Goal: Task Accomplishment & Management: Use online tool/utility

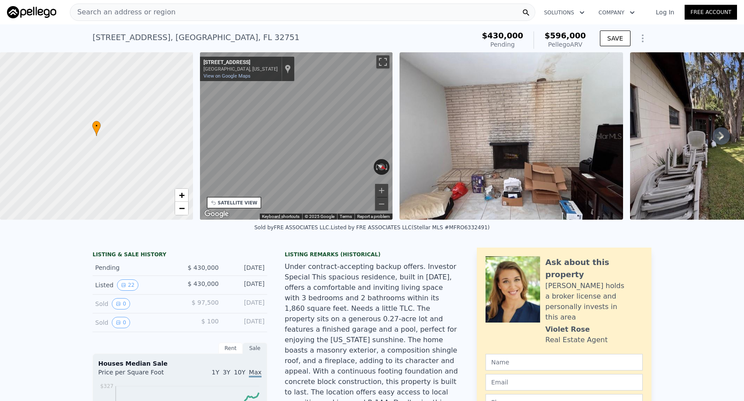
type input "13665"
type input "$ 583,000"
type input "$ 88,841"
click at [666, 14] on link "Log In" at bounding box center [664, 12] width 39 height 9
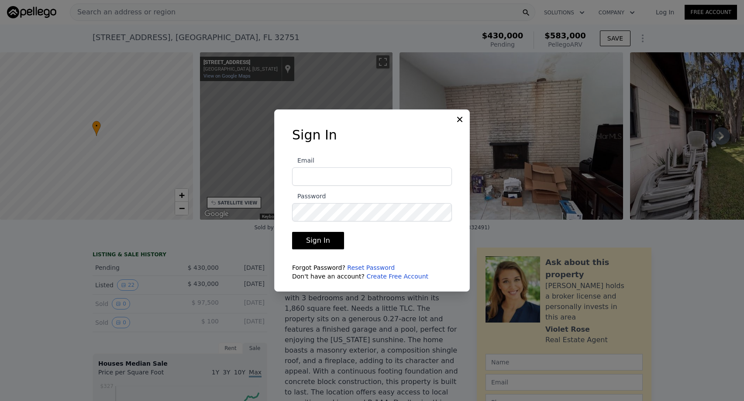
type input "[EMAIL_ADDRESS][DOMAIN_NAME]"
click at [312, 241] on button "Sign In" at bounding box center [318, 240] width 52 height 17
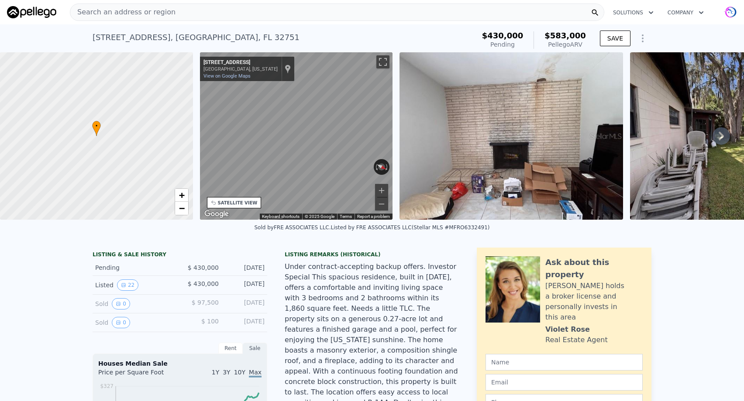
click at [642, 38] on icon "Show Options" at bounding box center [642, 38] width 1 height 7
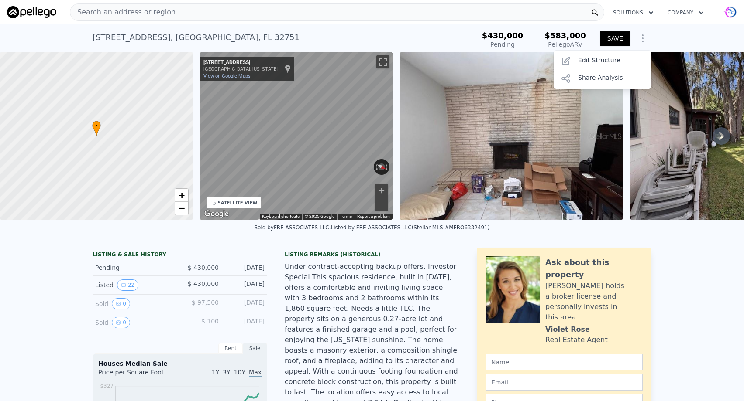
click at [613, 41] on button "SAVE" at bounding box center [615, 39] width 31 height 16
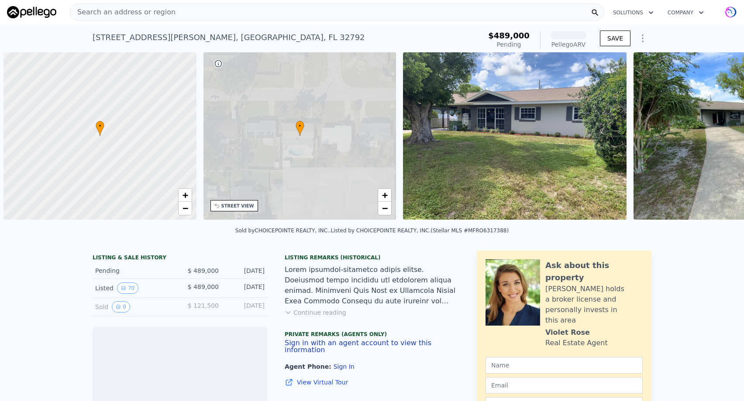
scroll to position [0, 3]
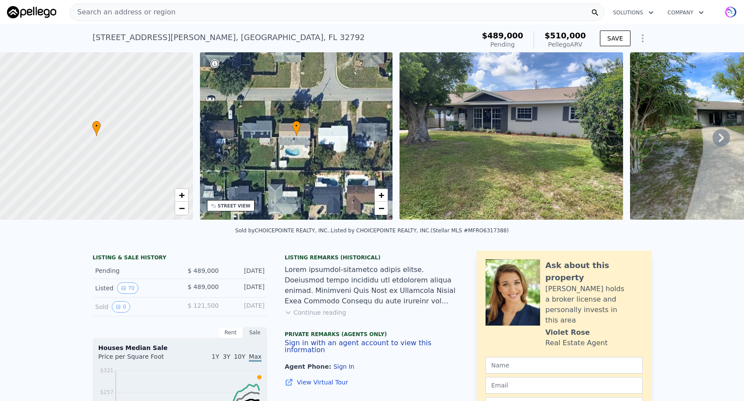
click at [720, 137] on icon at bounding box center [720, 137] width 17 height 17
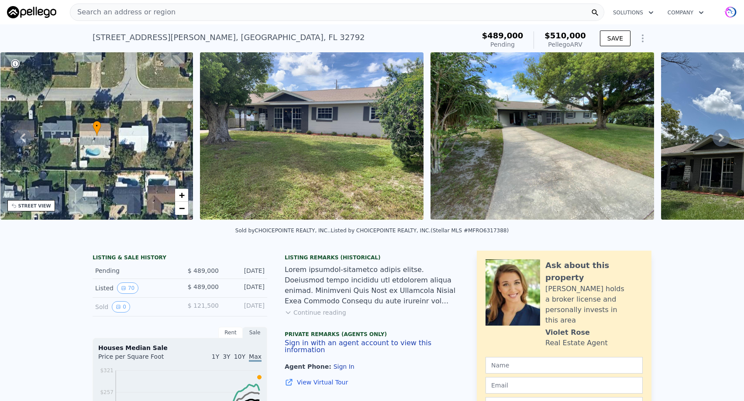
click at [720, 137] on icon at bounding box center [720, 137] width 17 height 17
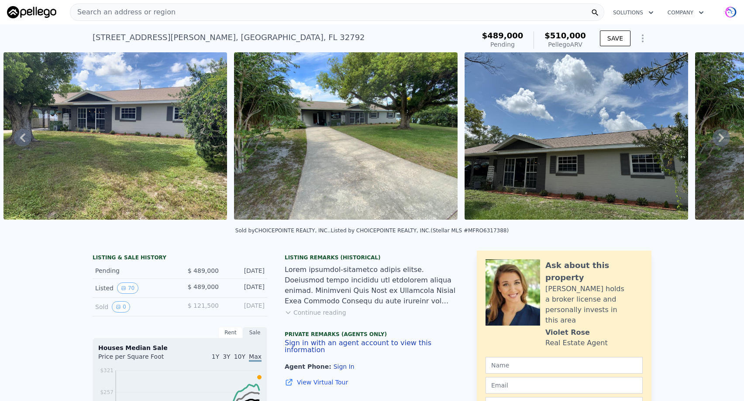
click at [720, 137] on icon at bounding box center [720, 137] width 17 height 17
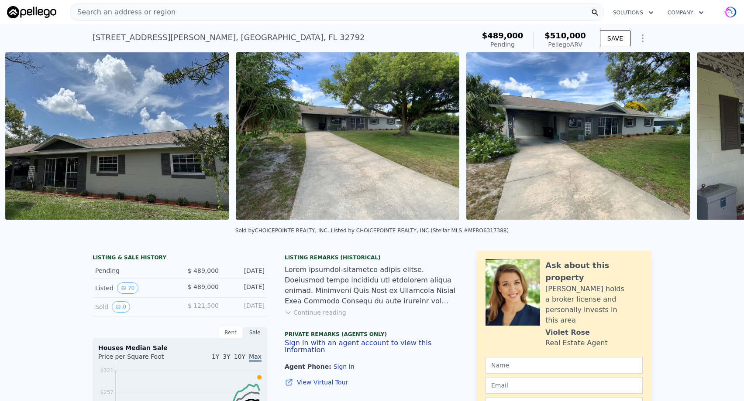
scroll to position [0, 860]
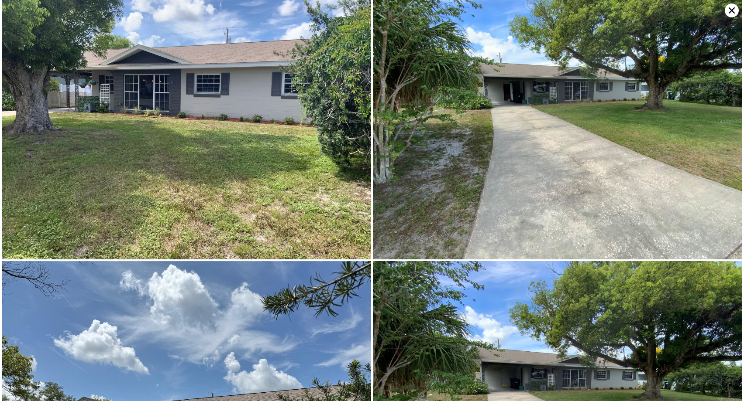
scroll to position [0, 0]
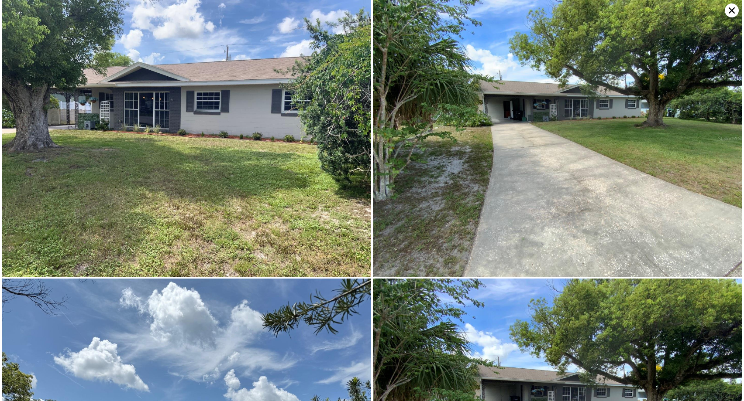
click at [731, 10] on icon at bounding box center [731, 10] width 6 height 6
